Goal: Task Accomplishment & Management: Manage account settings

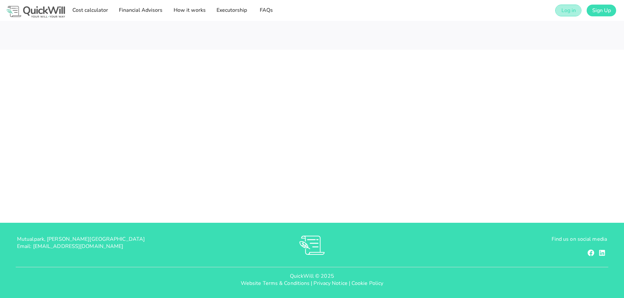
click at [569, 9] on span "Log in" at bounding box center [567, 10] width 15 height 7
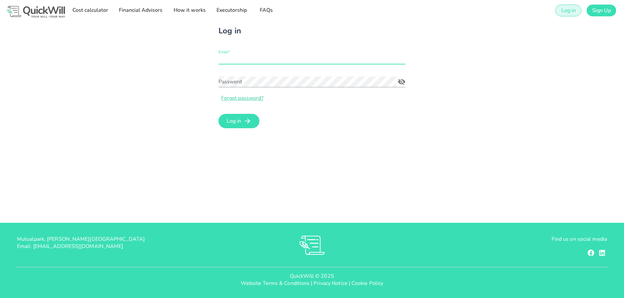
click at [235, 61] on input "Email*" at bounding box center [311, 59] width 187 height 10
type input "[PERSON_NAME][EMAIL_ADDRESS][MEDICAL_DATA][DOMAIN_NAME]"
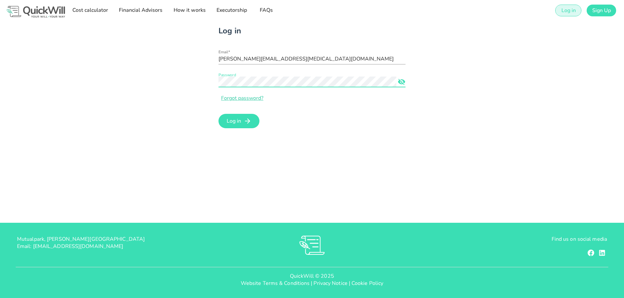
click at [404, 82] on icon "Password appended action" at bounding box center [401, 82] width 7 height 6
click at [238, 122] on span "Log in" at bounding box center [233, 121] width 15 height 7
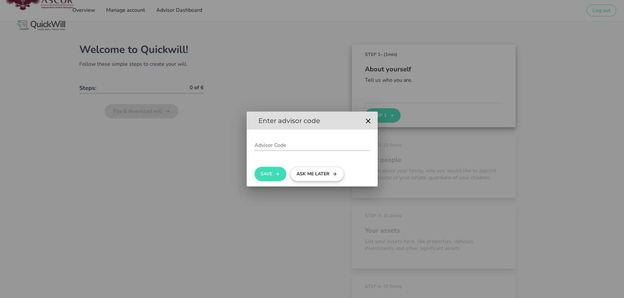
click at [319, 173] on button "Ask me later" at bounding box center [317, 174] width 54 height 14
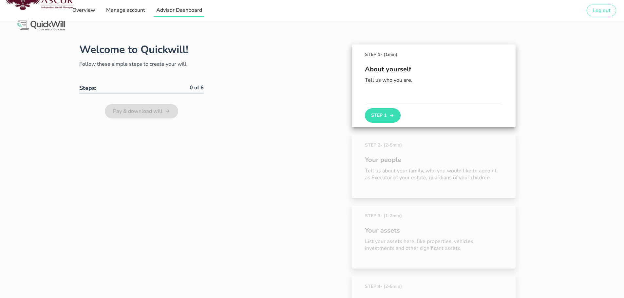
click at [181, 12] on span "Advisor Dashboard" at bounding box center [178, 10] width 46 height 7
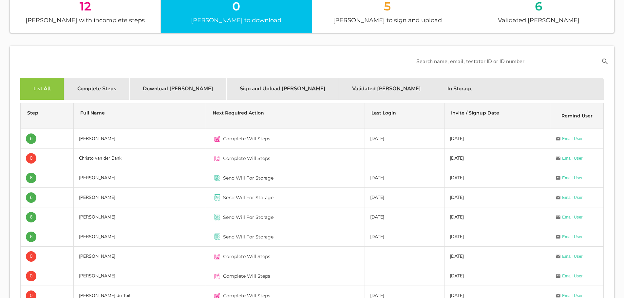
scroll to position [139, 0]
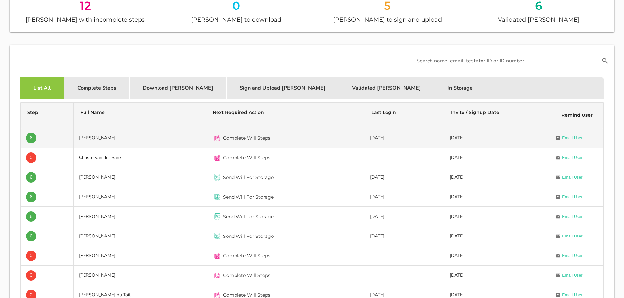
click at [287, 142] on div "Complete Will Steps" at bounding box center [285, 138] width 148 height 16
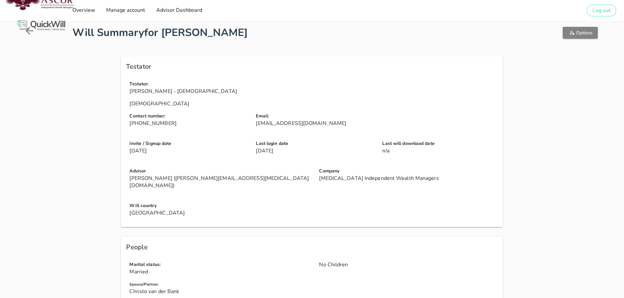
click at [580, 36] on button "Options" at bounding box center [579, 33] width 35 height 12
click at [594, 33] on button "Options" at bounding box center [579, 33] width 35 height 12
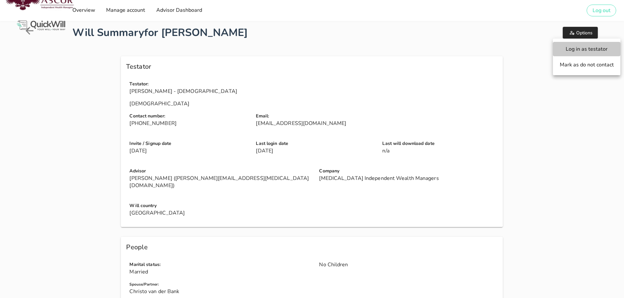
click at [587, 51] on span "Log in as testator" at bounding box center [586, 49] width 54 height 7
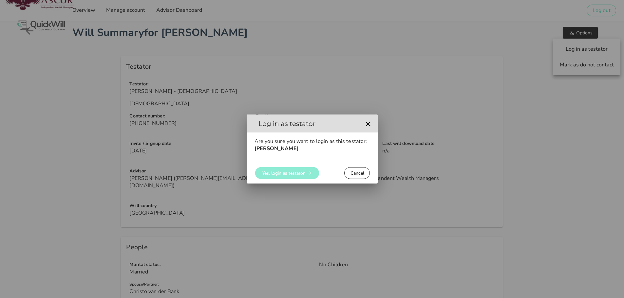
click at [291, 173] on span "Yes, login as testator" at bounding box center [283, 173] width 43 height 6
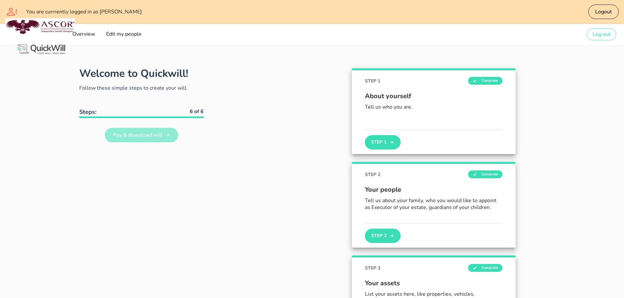
click at [135, 134] on span "Pay & download will" at bounding box center [138, 135] width 50 height 7
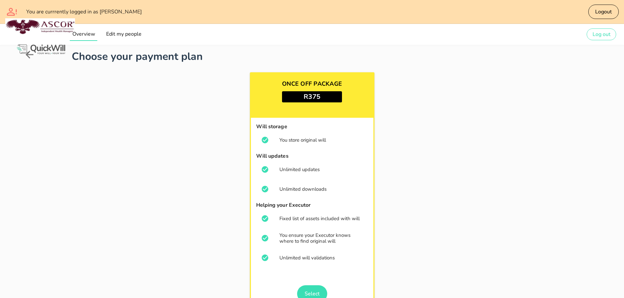
click at [87, 33] on span "Overview" at bounding box center [83, 33] width 23 height 7
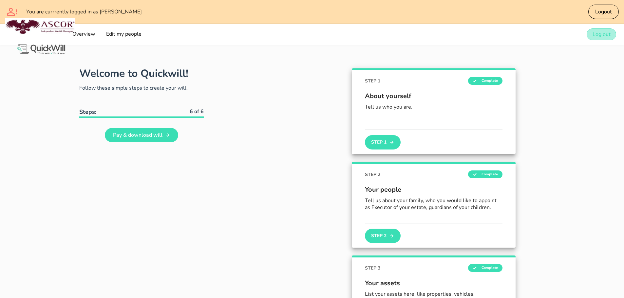
click at [597, 34] on span "Log out" at bounding box center [601, 34] width 18 height 7
click at [600, 38] on button "Log out" at bounding box center [600, 34] width 29 height 12
click at [595, 38] on span "Log out" at bounding box center [601, 34] width 18 height 7
